Goal: Information Seeking & Learning: Stay updated

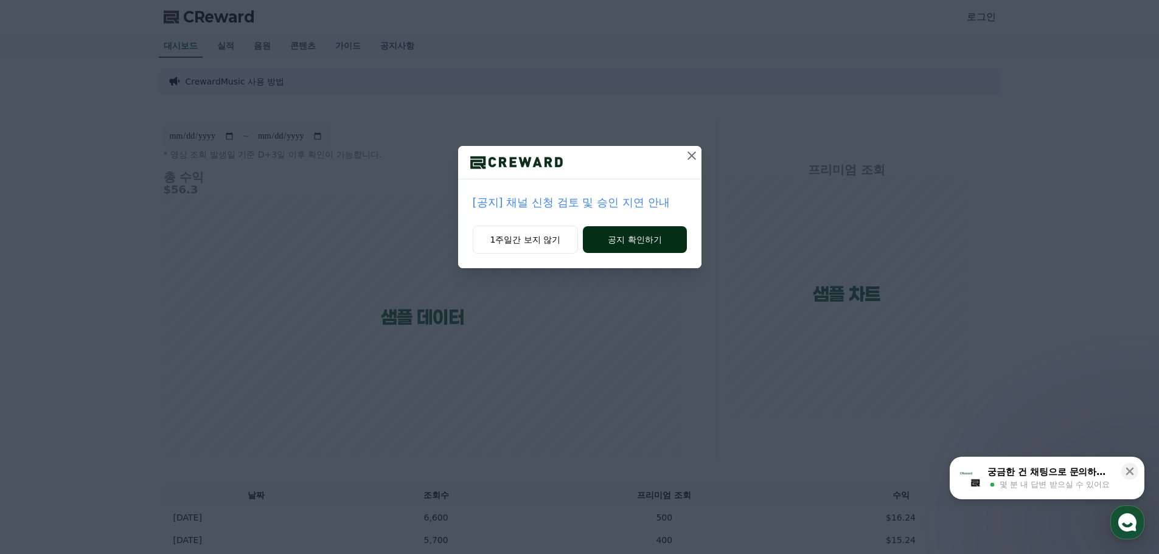
click at [624, 236] on button "공지 확인하기" at bounding box center [634, 239] width 103 height 27
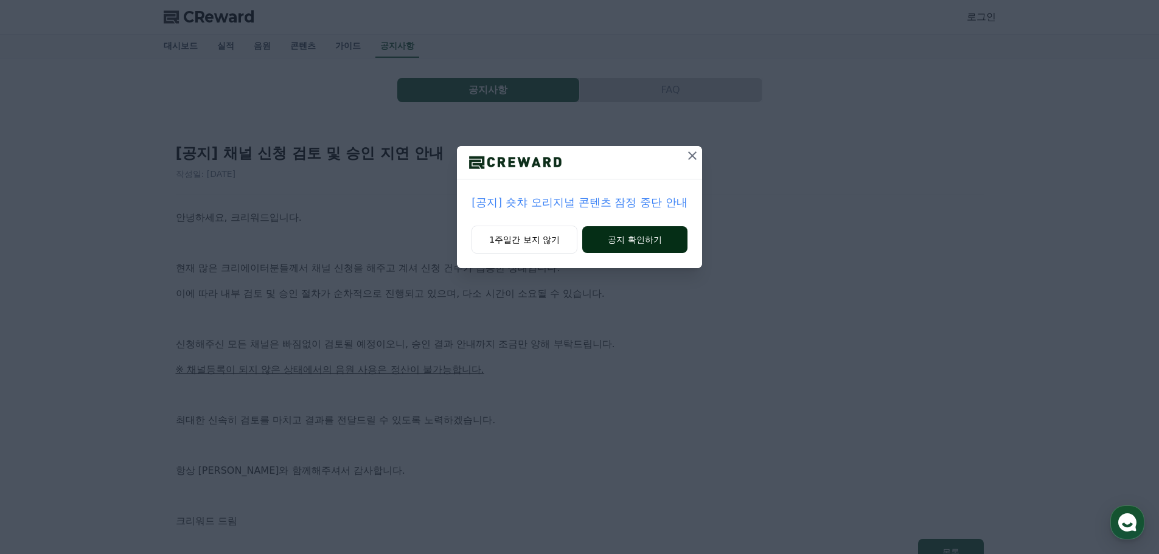
click at [609, 236] on button "공지 확인하기" at bounding box center [634, 239] width 105 height 27
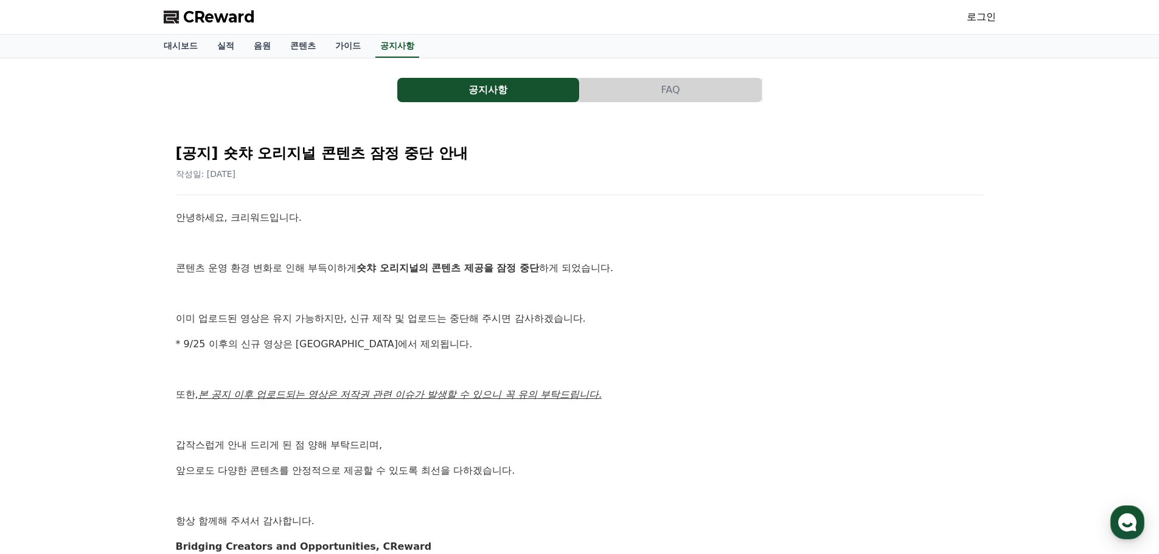
click at [471, 98] on button "공지사항" at bounding box center [488, 90] width 182 height 24
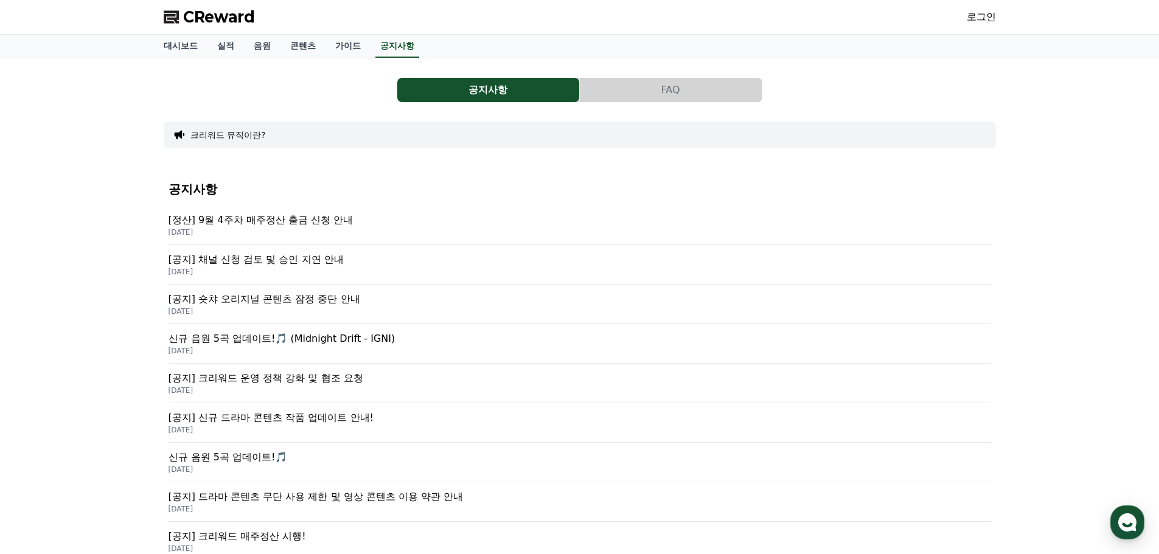
scroll to position [61, 0]
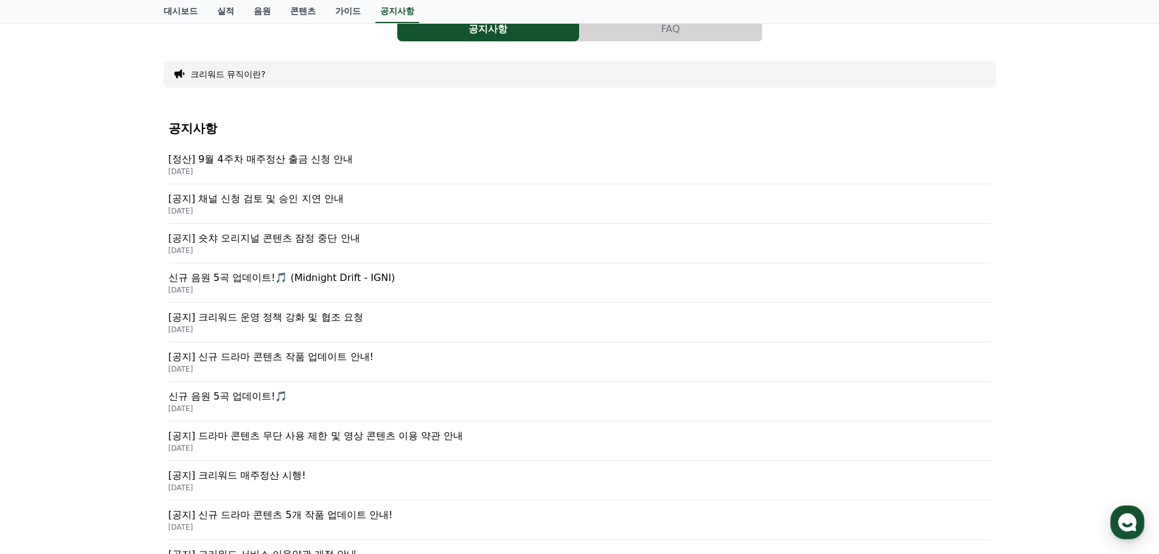
click at [269, 321] on p "[공지] 크리워드 운영 정책 강화 및 협조 요청" at bounding box center [579, 317] width 822 height 15
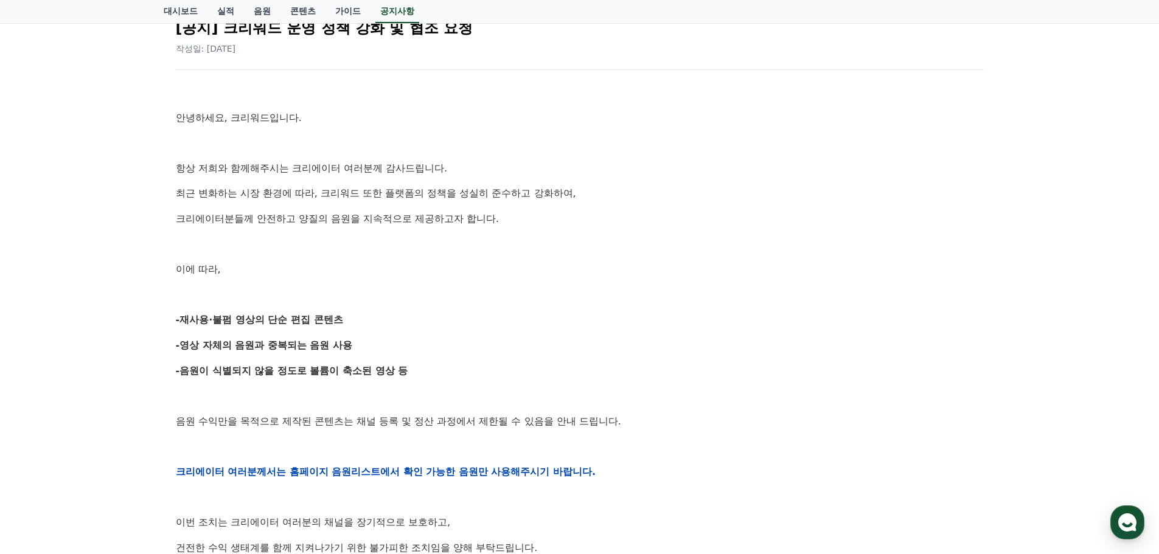
scroll to position [243, 0]
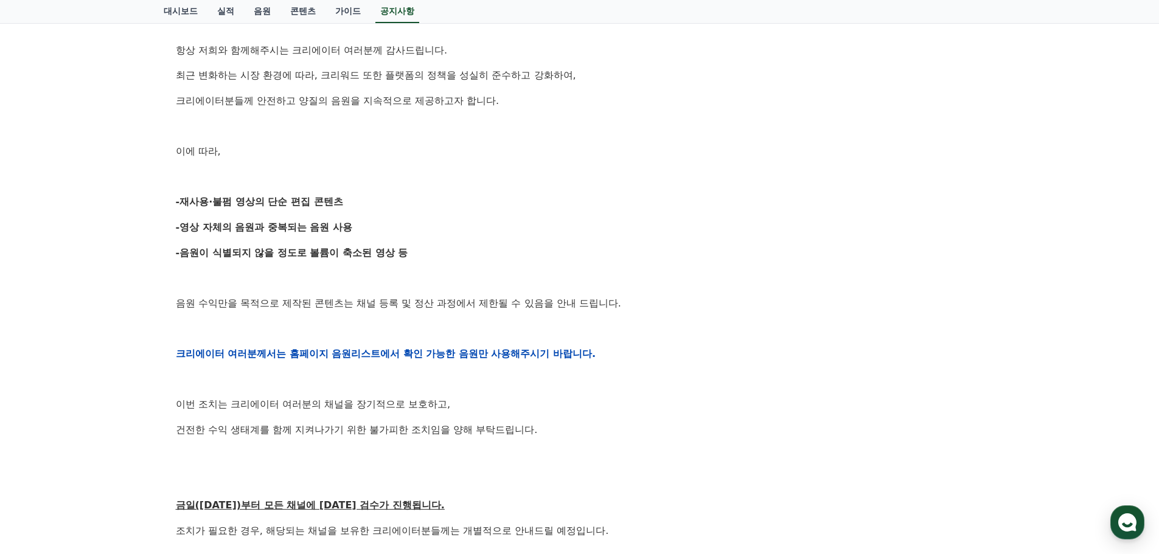
scroll to position [61, 0]
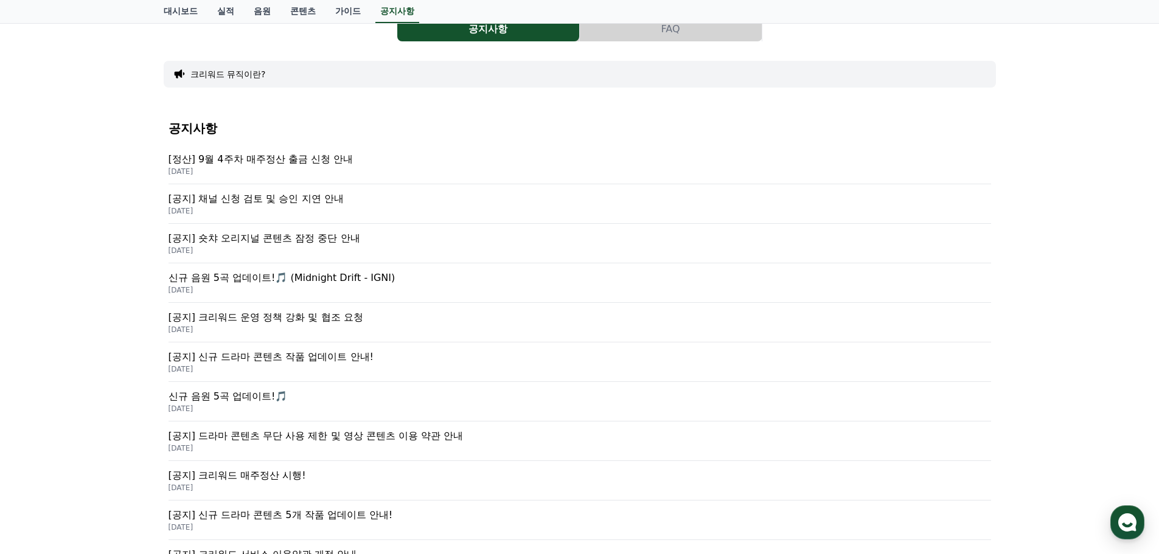
click at [241, 160] on p "[정산] 9월 4주차 매주정산 출금 신청 안내" at bounding box center [579, 159] width 822 height 15
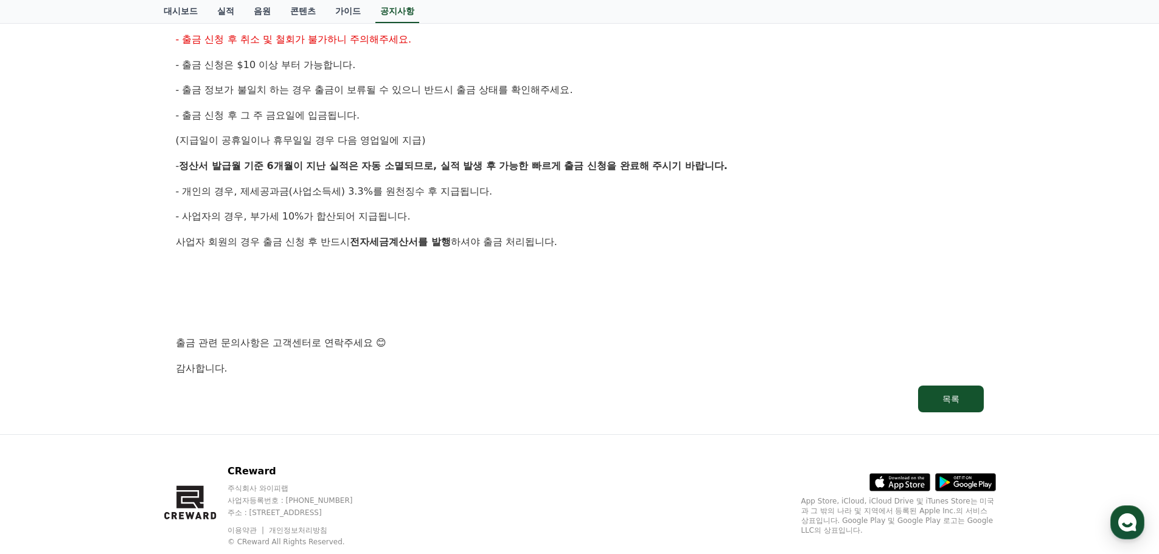
scroll to position [640, 0]
